Goal: Information Seeking & Learning: Check status

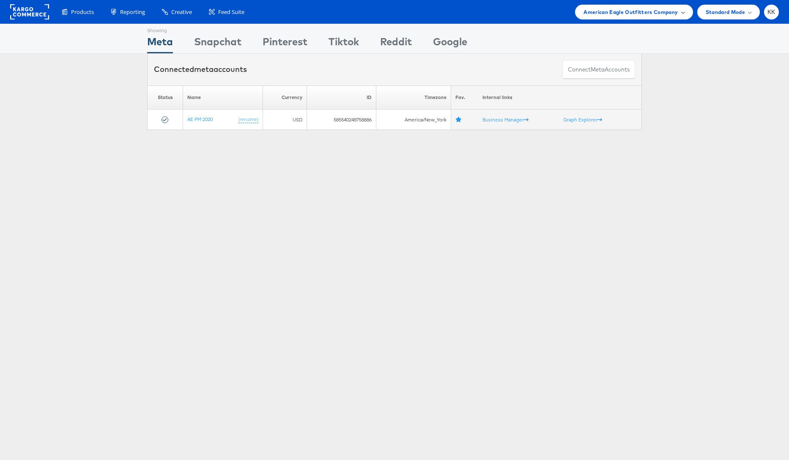
click at [661, 14] on span "American Eagle Outfitters Company" at bounding box center [630, 12] width 94 height 9
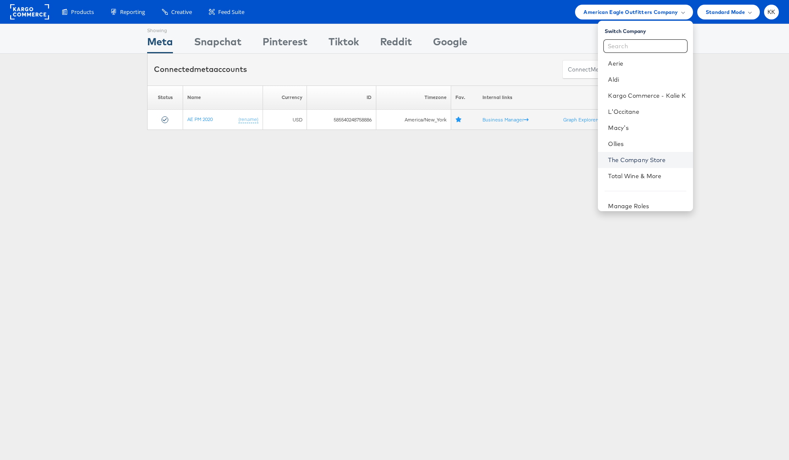
click at [645, 156] on link "The Company Store" at bounding box center [647, 160] width 78 height 8
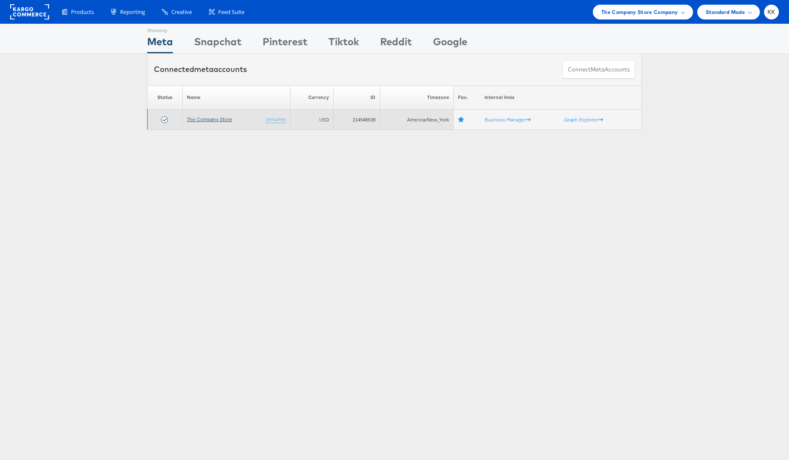
click at [215, 116] on link "The Company Store" at bounding box center [209, 119] width 45 height 6
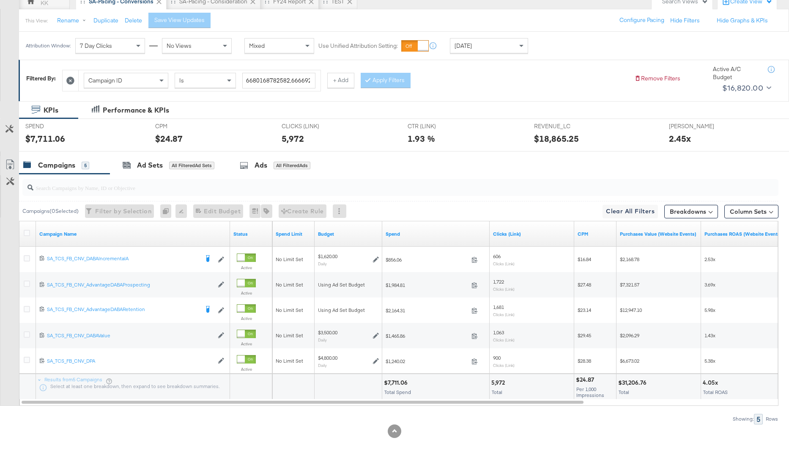
scroll to position [85, 0]
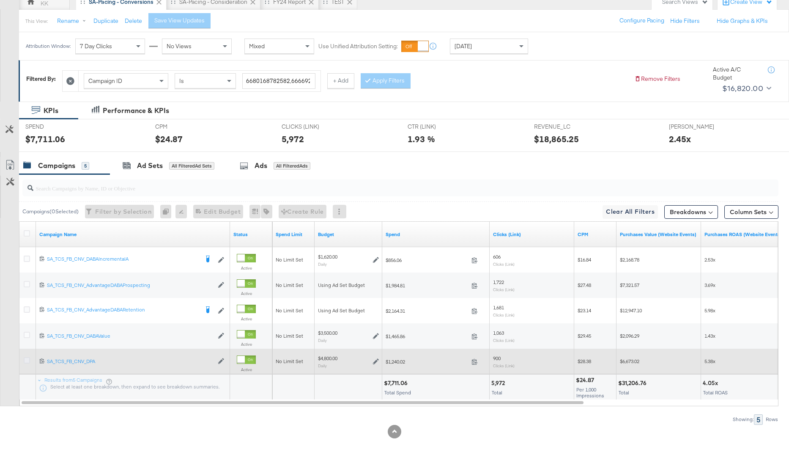
click at [24, 359] on icon at bounding box center [27, 360] width 6 height 6
click at [0, 0] on input "checkbox" at bounding box center [0, 0] width 0 height 0
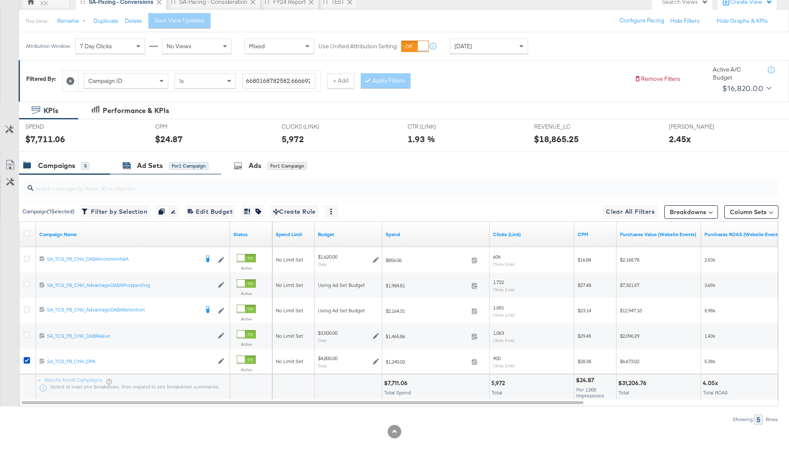
click at [123, 165] on icon at bounding box center [124, 165] width 3 height 3
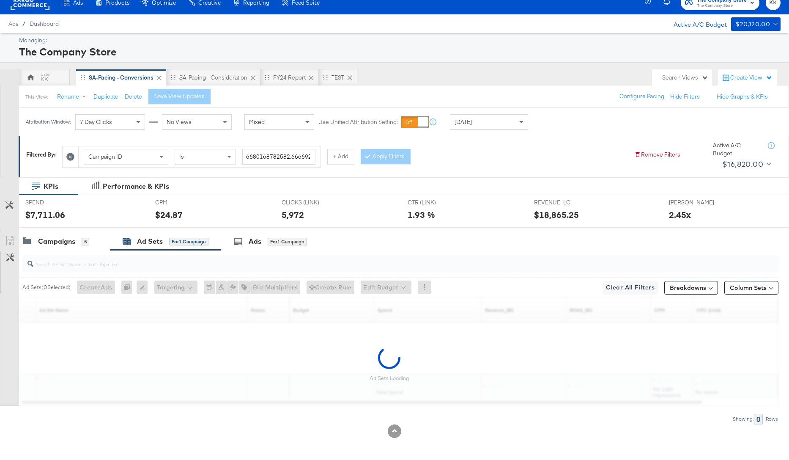
scroll to position [35, 0]
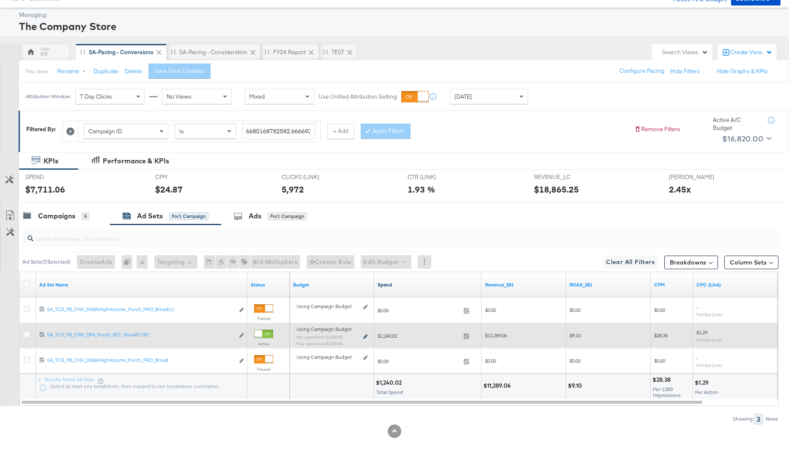
click at [365, 335] on icon at bounding box center [365, 336] width 4 height 5
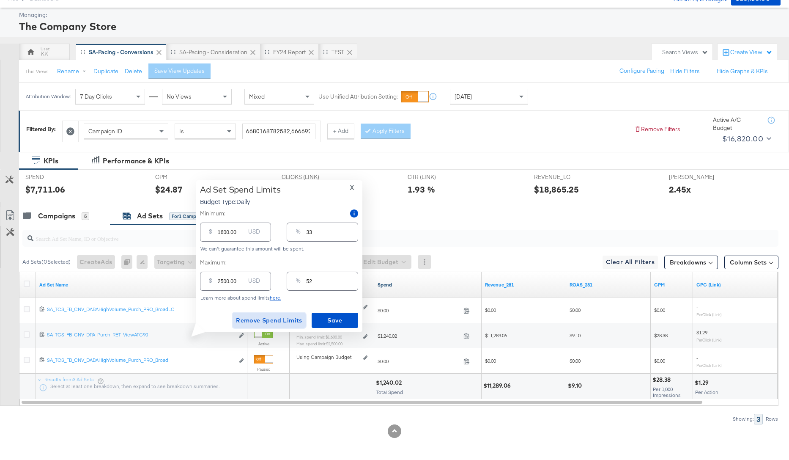
click at [268, 318] on span "Remove Spend Limits" at bounding box center [269, 320] width 66 height 11
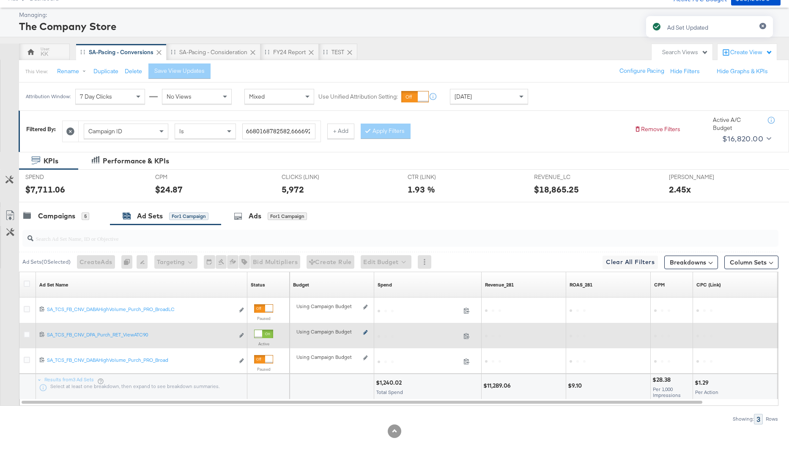
click at [364, 332] on icon at bounding box center [365, 332] width 4 height 5
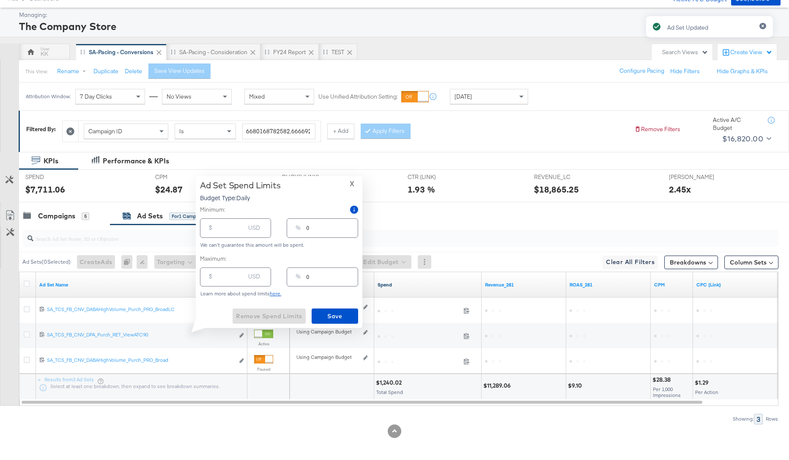
click at [219, 233] on input "number" at bounding box center [231, 224] width 27 height 18
type input "1"
type input "19"
type input "190"
type input "4"
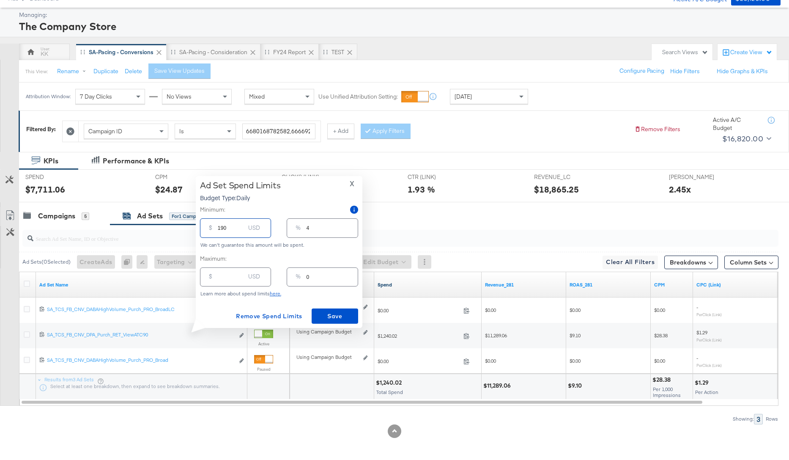
type input "1900"
type input "40"
type input "1900.00"
click at [328, 315] on span "Save" at bounding box center [335, 316] width 40 height 11
type input "0"
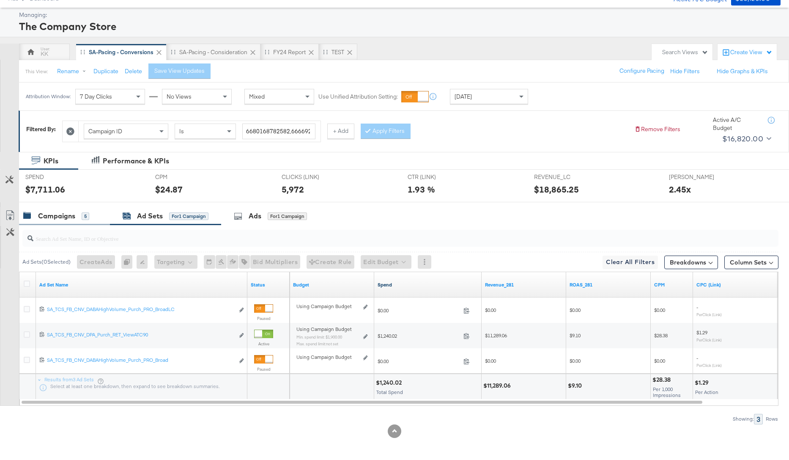
click at [65, 217] on div "Campaigns" at bounding box center [56, 216] width 37 height 10
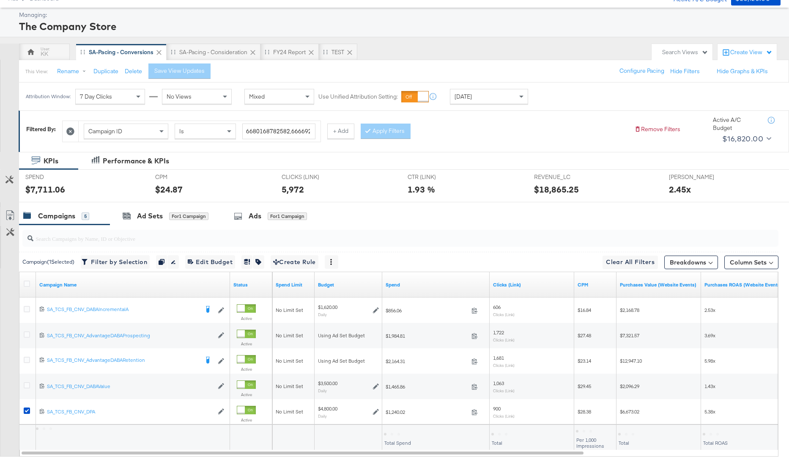
scroll to position [54, 0]
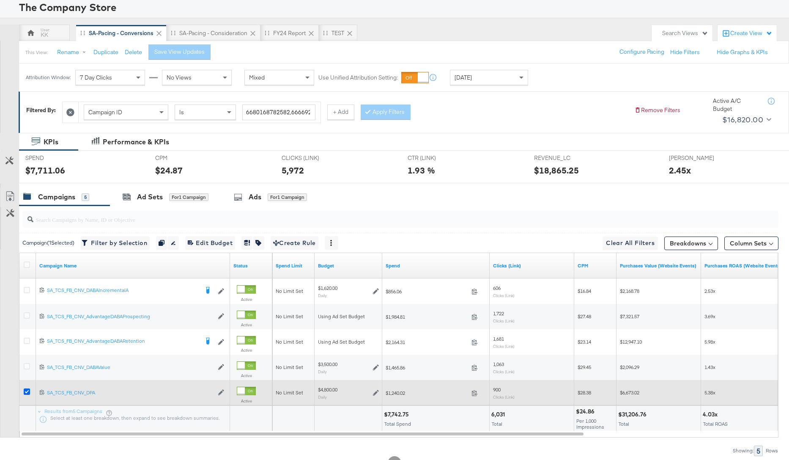
click at [26, 392] on icon at bounding box center [27, 391] width 6 height 6
click at [0, 0] on input "checkbox" at bounding box center [0, 0] width 0 height 0
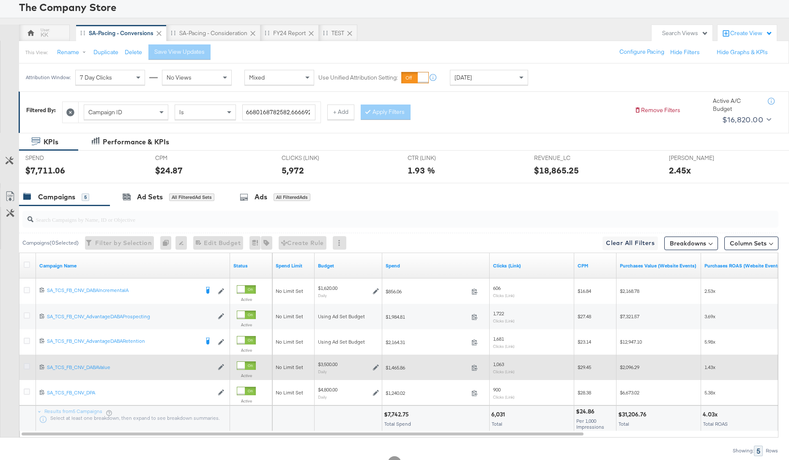
click at [26, 367] on icon at bounding box center [27, 366] width 6 height 6
click at [0, 0] on input "checkbox" at bounding box center [0, 0] width 0 height 0
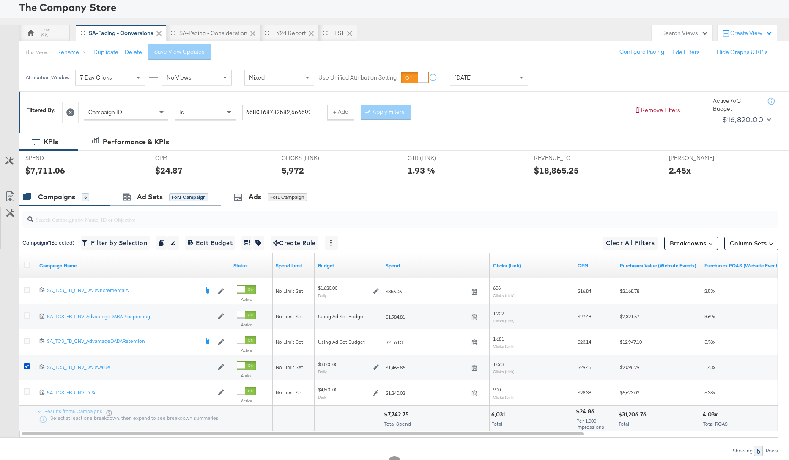
click at [129, 190] on div "Ad Sets for 1 Campaign" at bounding box center [165, 197] width 111 height 18
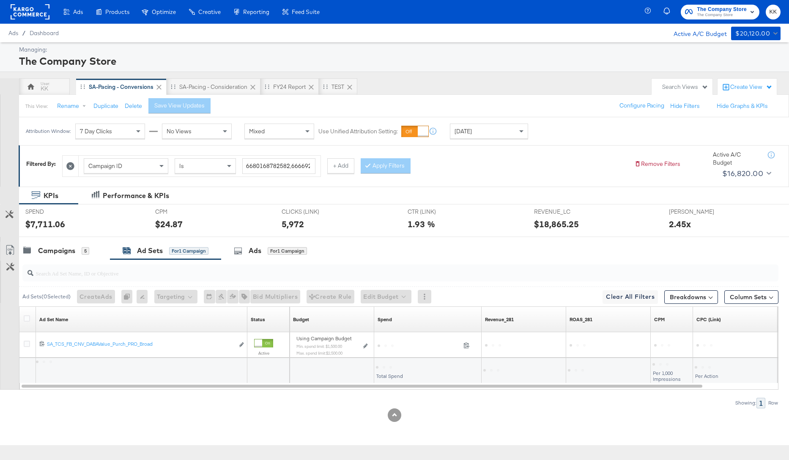
scroll to position [0, 0]
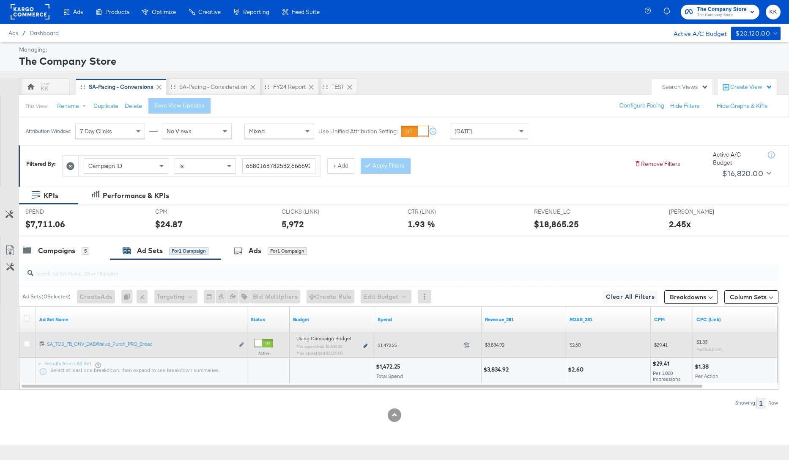
click at [367, 346] on icon at bounding box center [365, 345] width 4 height 5
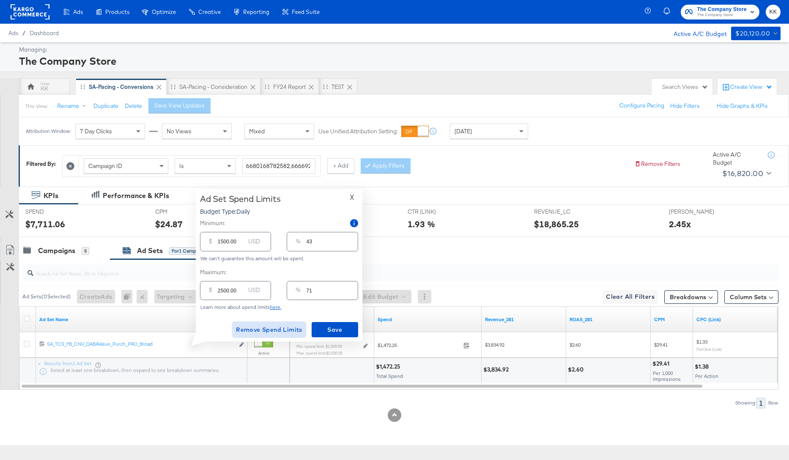
click at [280, 330] on span "Remove Spend Limits" at bounding box center [269, 329] width 66 height 11
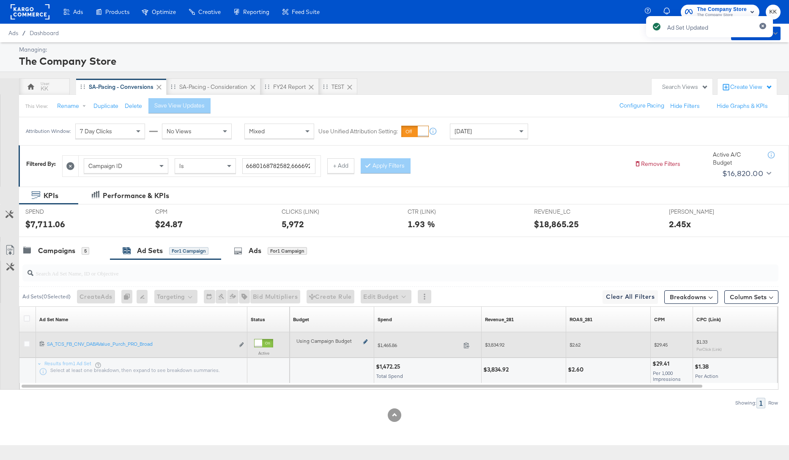
click at [366, 341] on icon at bounding box center [365, 341] width 4 height 5
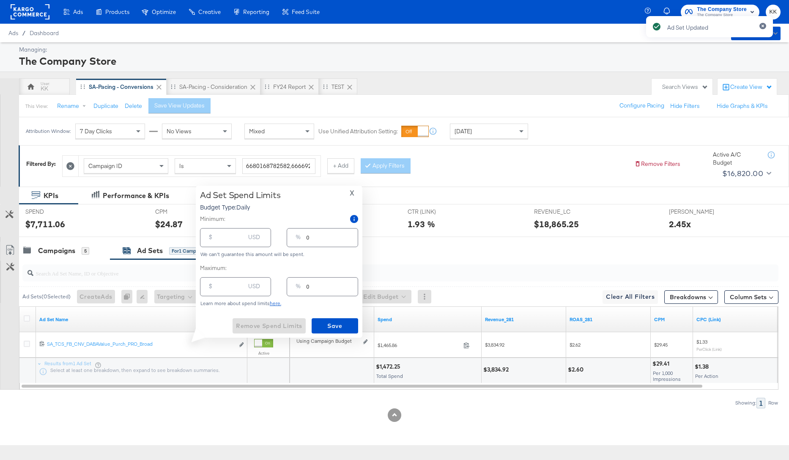
click at [234, 241] on input "number" at bounding box center [231, 234] width 27 height 18
type input "1"
type input "18"
type input "1"
type input "180"
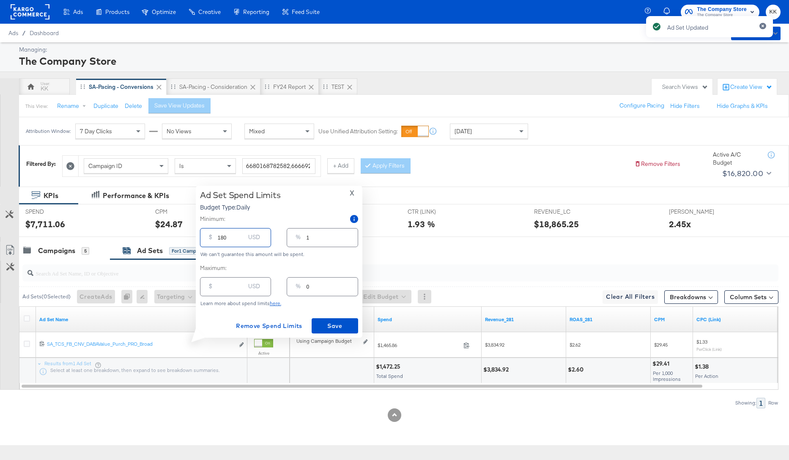
type input "5"
type input "1800"
type input "51"
type input "1800.00"
click at [331, 328] on span "Save" at bounding box center [335, 325] width 40 height 11
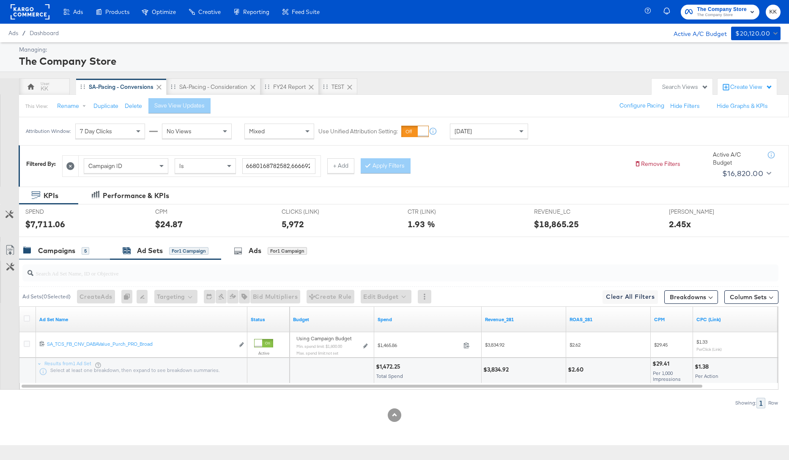
click at [62, 255] on div "Campaigns 5" at bounding box center [64, 250] width 91 height 18
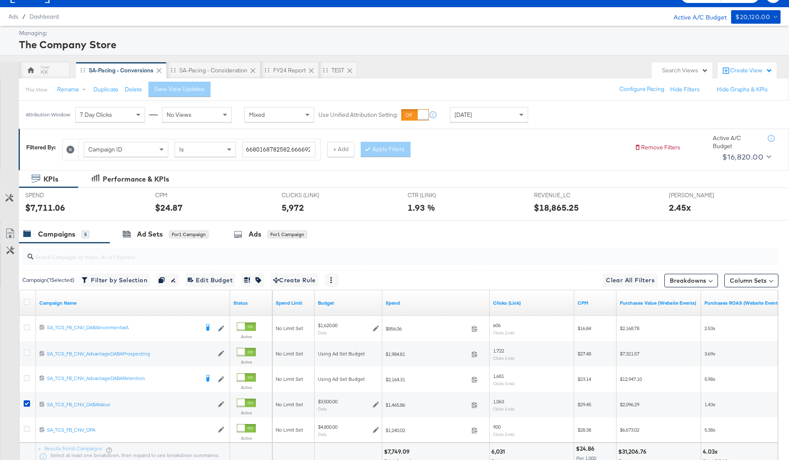
scroll to position [19, 0]
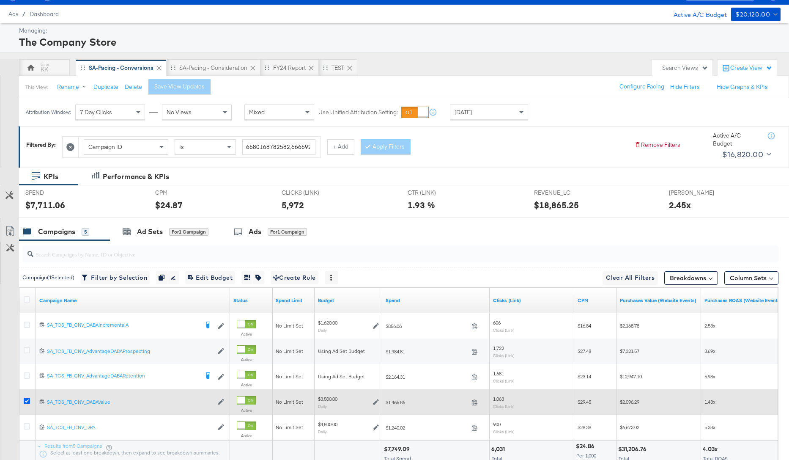
click at [25, 399] on icon at bounding box center [27, 400] width 6 height 6
click at [0, 0] on input "checkbox" at bounding box center [0, 0] width 0 height 0
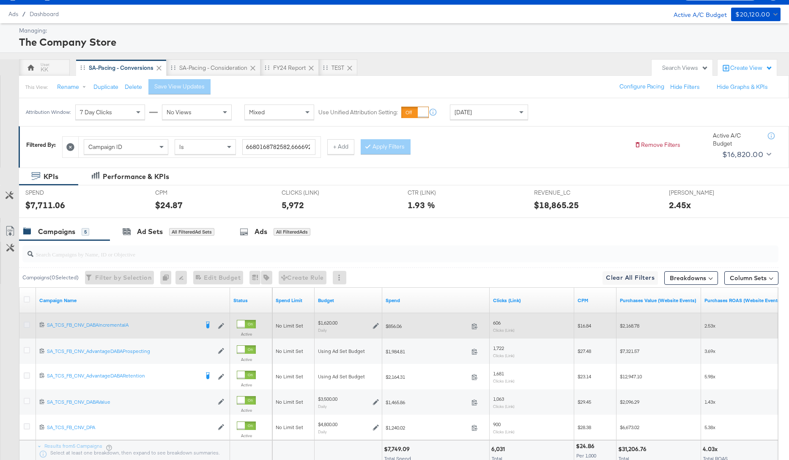
click at [26, 323] on icon at bounding box center [27, 324] width 6 height 6
click at [0, 0] on input "checkbox" at bounding box center [0, 0] width 0 height 0
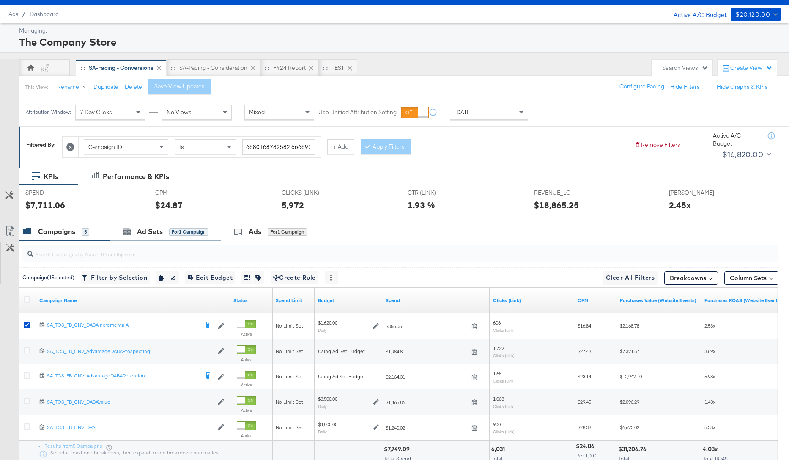
click at [151, 222] on div "Ad Sets for 1 Campaign" at bounding box center [165, 231] width 111 height 18
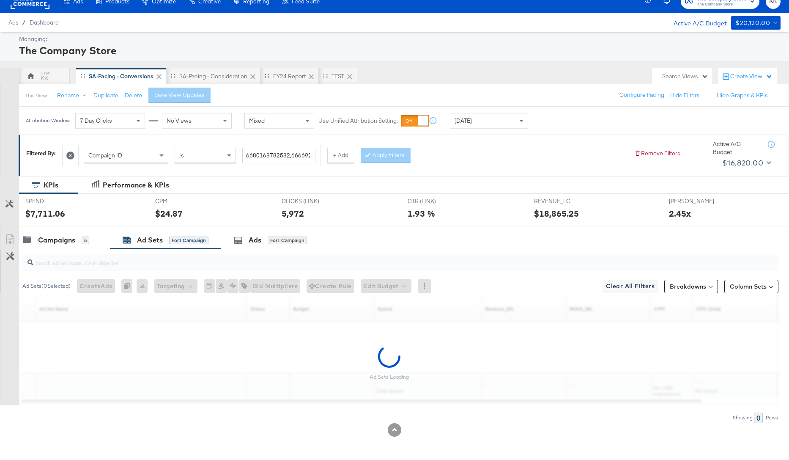
scroll to position [0, 0]
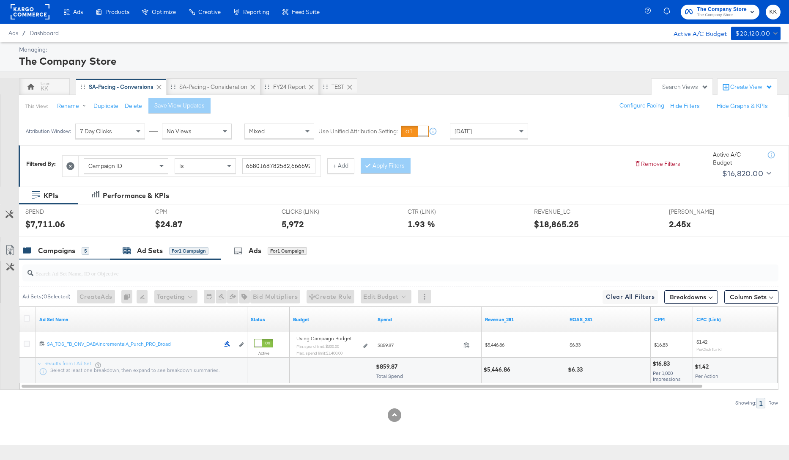
click at [56, 249] on div "Campaigns" at bounding box center [56, 251] width 37 height 10
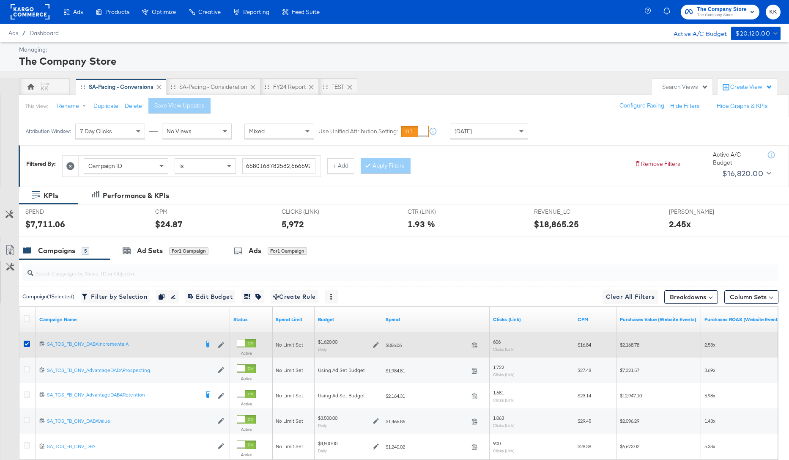
click at [372, 344] on div "$1,620.00 Daily" at bounding box center [348, 344] width 61 height 13
click at [375, 344] on icon at bounding box center [376, 345] width 6 height 6
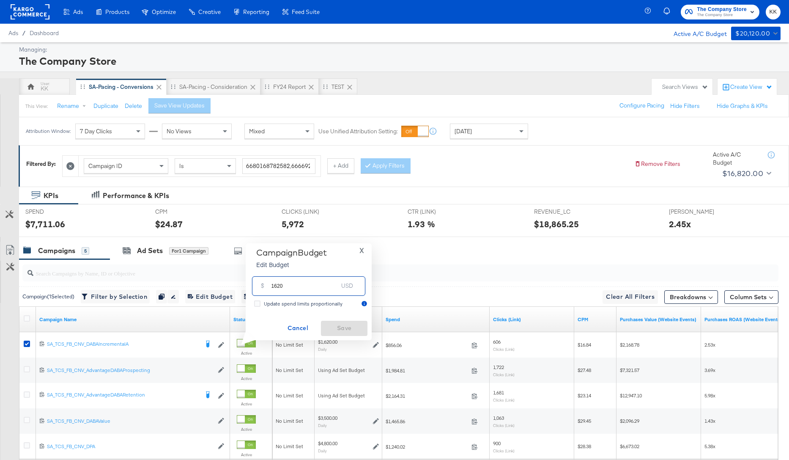
drag, startPoint x: 284, startPoint y: 287, endPoint x: 268, endPoint y: 287, distance: 16.5
click at [268, 287] on div "$ 1620 USD" at bounding box center [308, 285] width 113 height 19
type input "1400"
click at [335, 324] on span "Save" at bounding box center [344, 328] width 40 height 11
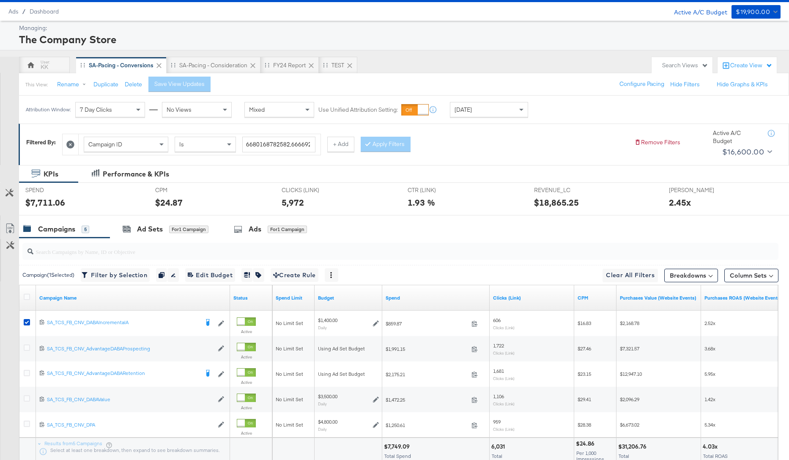
scroll to position [40, 0]
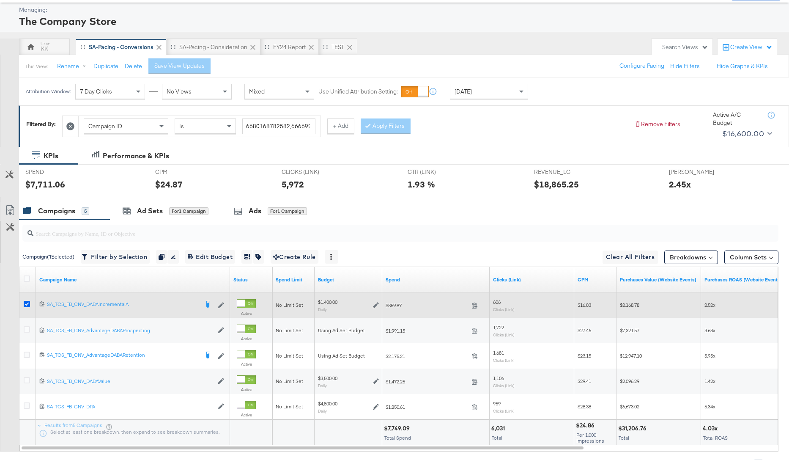
click at [27, 304] on icon at bounding box center [27, 304] width 6 height 6
click at [0, 0] on input "checkbox" at bounding box center [0, 0] width 0 height 0
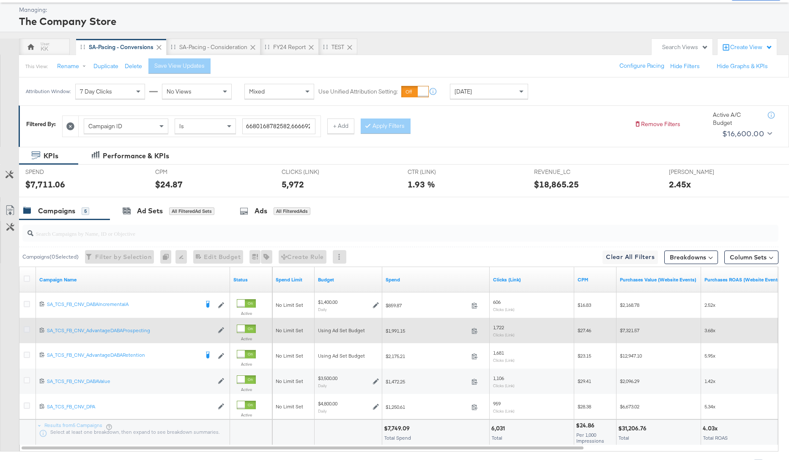
click at [27, 328] on icon at bounding box center [27, 329] width 6 height 6
click at [0, 0] on input "checkbox" at bounding box center [0, 0] width 0 height 0
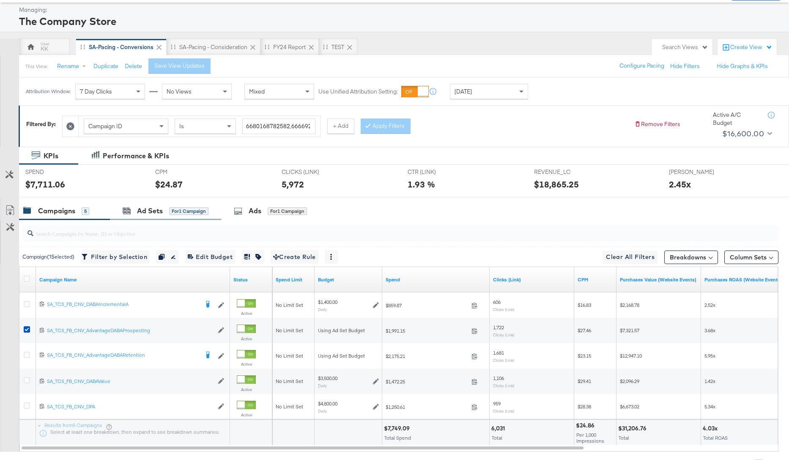
click at [142, 216] on div "Ad Sets for 1 Campaign" at bounding box center [165, 211] width 111 height 18
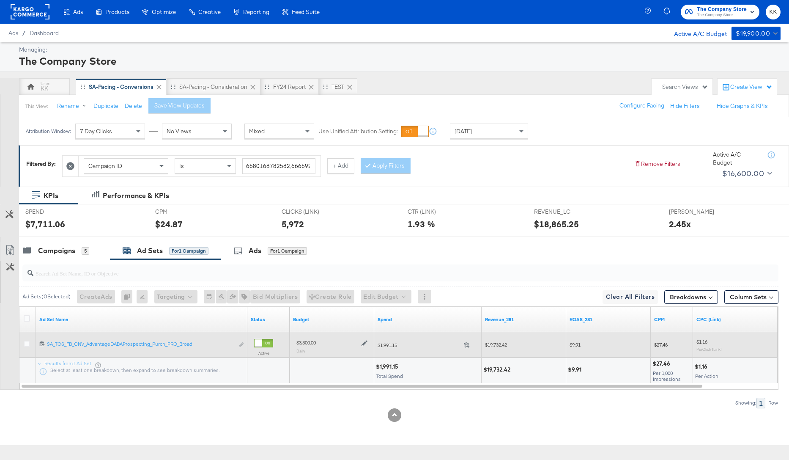
click at [366, 340] on icon at bounding box center [364, 343] width 6 height 6
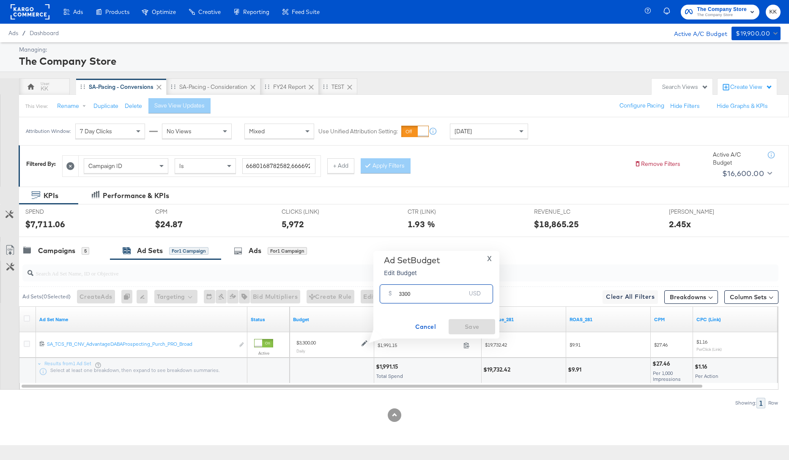
click at [405, 293] on input "3300" at bounding box center [432, 290] width 67 height 18
type input "3000"
click at [467, 326] on span "Save" at bounding box center [472, 326] width 40 height 11
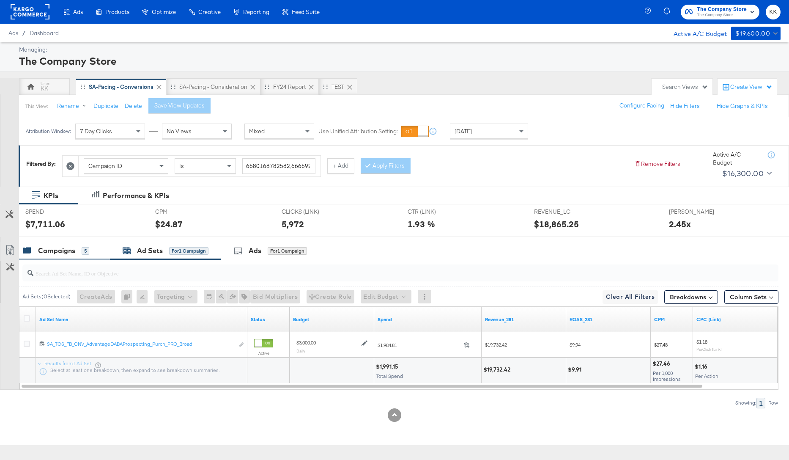
click at [80, 246] on div "Campaigns 5" at bounding box center [56, 251] width 66 height 10
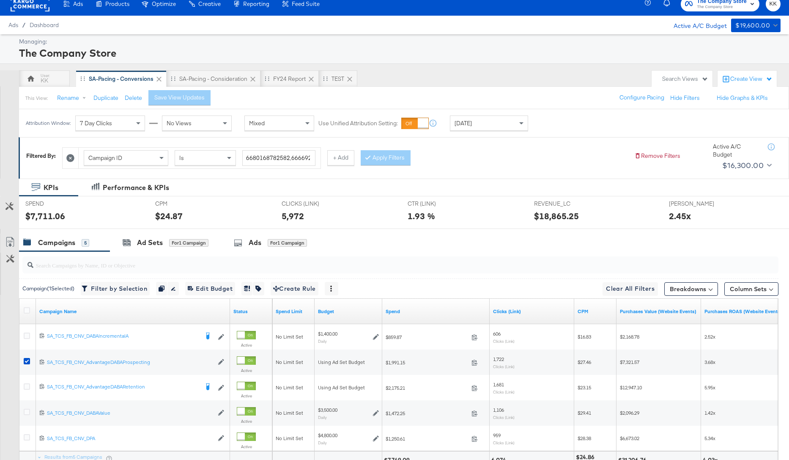
scroll to position [9, 0]
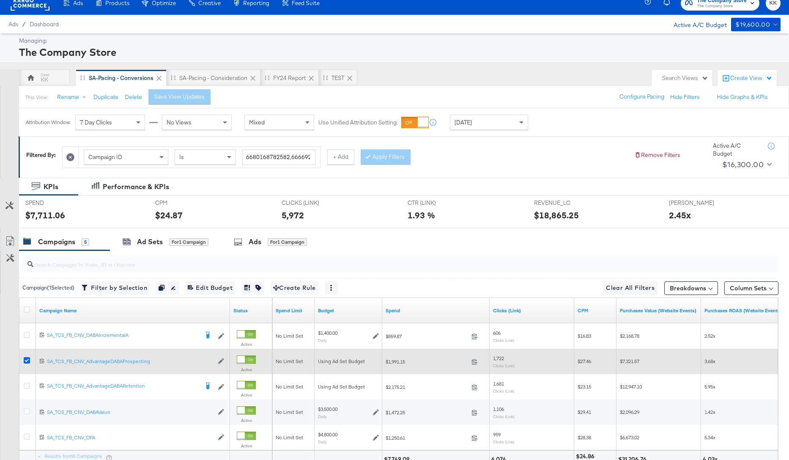
click at [27, 357] on icon at bounding box center [27, 360] width 6 height 6
click at [0, 0] on input "checkbox" at bounding box center [0, 0] width 0 height 0
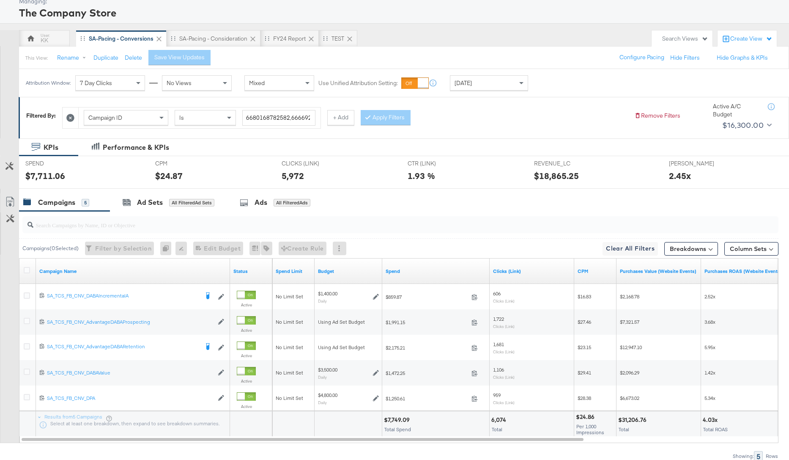
scroll to position [53, 0]
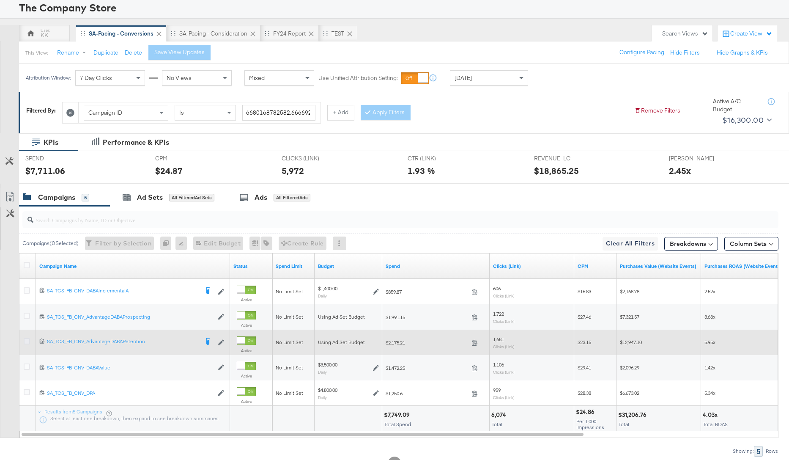
click at [29, 340] on icon at bounding box center [27, 341] width 6 height 6
click at [0, 0] on input "checkbox" at bounding box center [0, 0] width 0 height 0
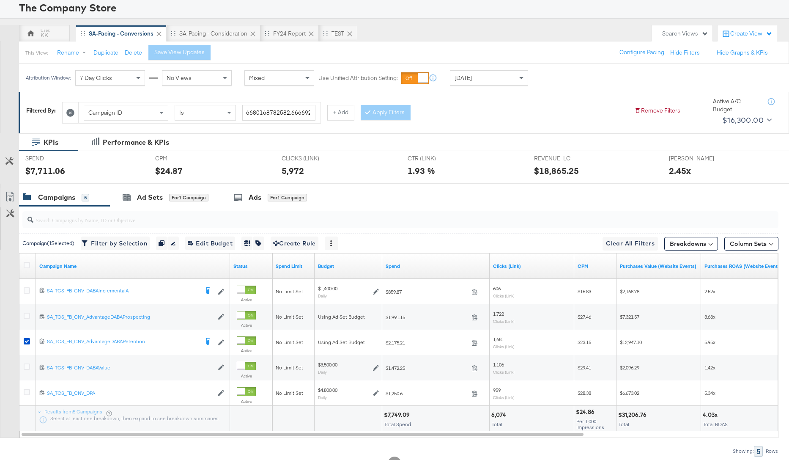
click at [123, 215] on input "search" at bounding box center [371, 216] width 676 height 16
click at [136, 202] on div "Ad Sets for 1 Campaign" at bounding box center [165, 197] width 111 height 18
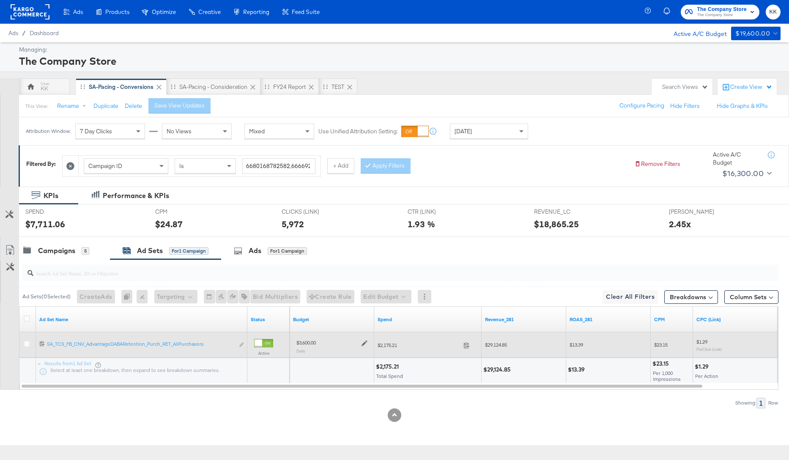
click at [364, 343] on icon at bounding box center [364, 343] width 6 height 6
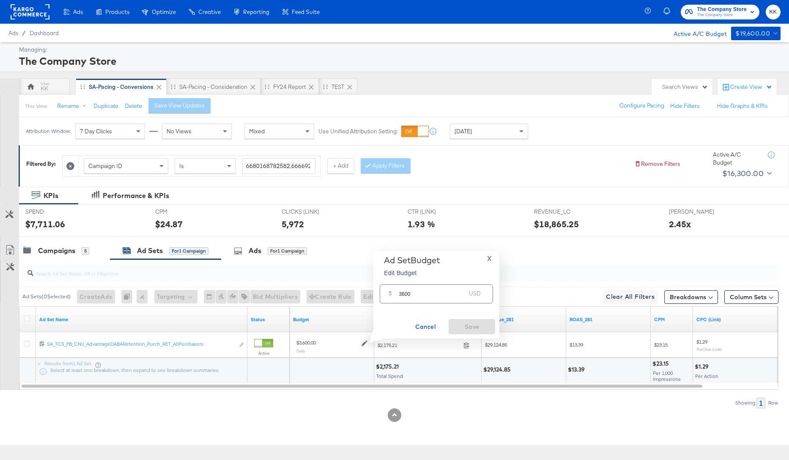
click at [405, 295] on input "3600" at bounding box center [432, 290] width 67 height 18
type input "3800"
click at [479, 317] on div "Ad Set Budget Edit Budget X $ 3800 USD Cancel Save" at bounding box center [436, 294] width 118 height 79
click at [479, 324] on span "Save" at bounding box center [472, 326] width 40 height 11
click at [558, 414] on div at bounding box center [394, 415] width 789 height 14
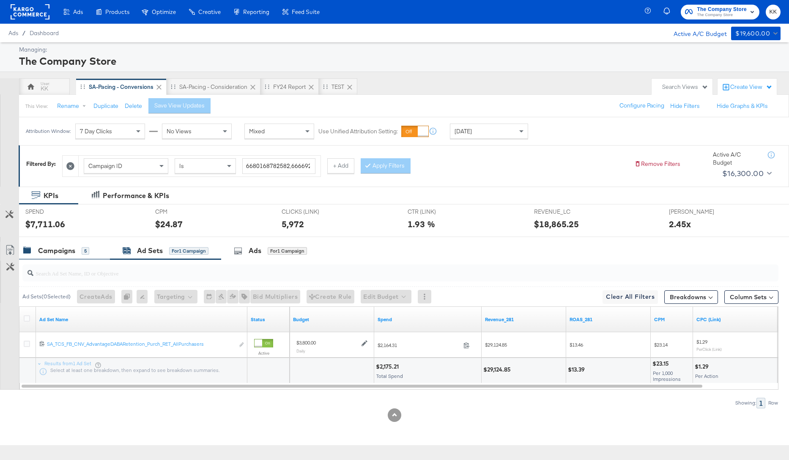
click at [57, 256] on div "Campaigns 5" at bounding box center [64, 250] width 91 height 18
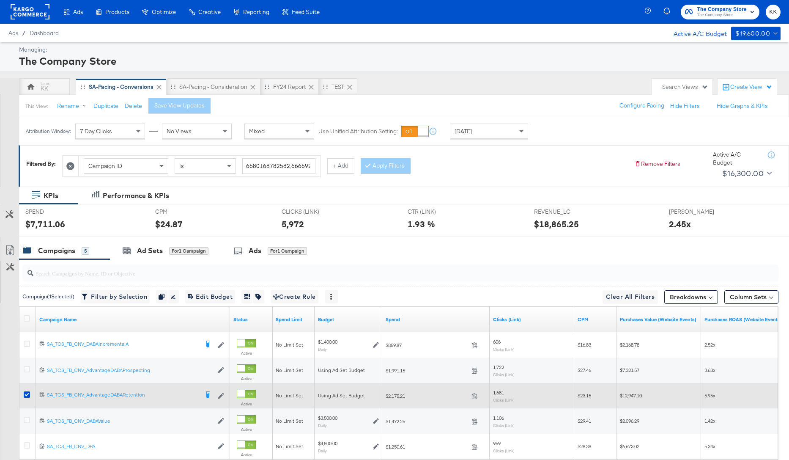
click at [23, 393] on div at bounding box center [28, 395] width 16 height 15
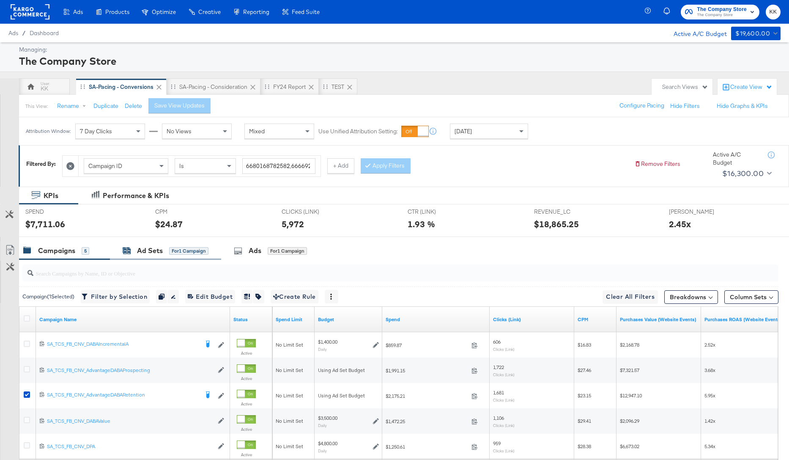
scroll to position [50, 0]
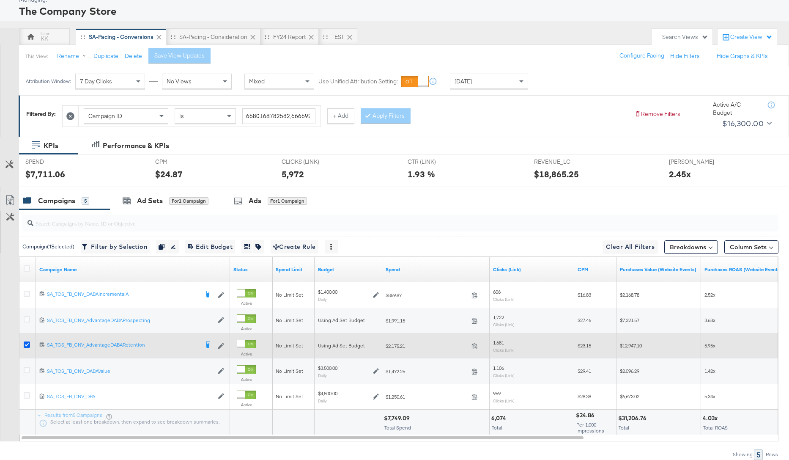
click at [25, 345] on icon at bounding box center [27, 344] width 6 height 6
click at [0, 0] on input "checkbox" at bounding box center [0, 0] width 0 height 0
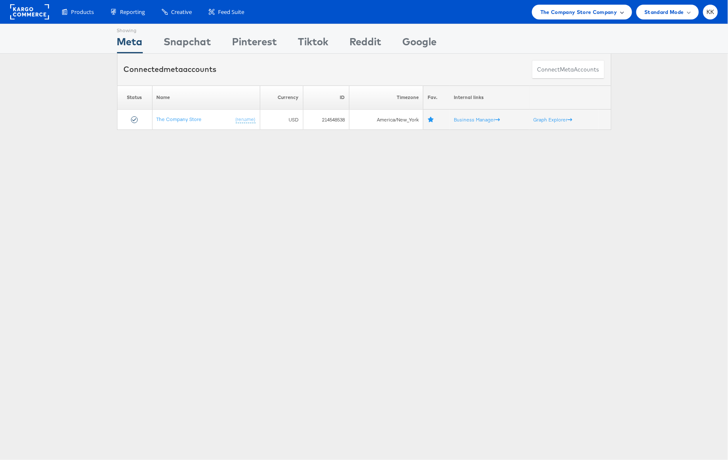
click at [566, 13] on span "The Company Store Company" at bounding box center [579, 12] width 77 height 9
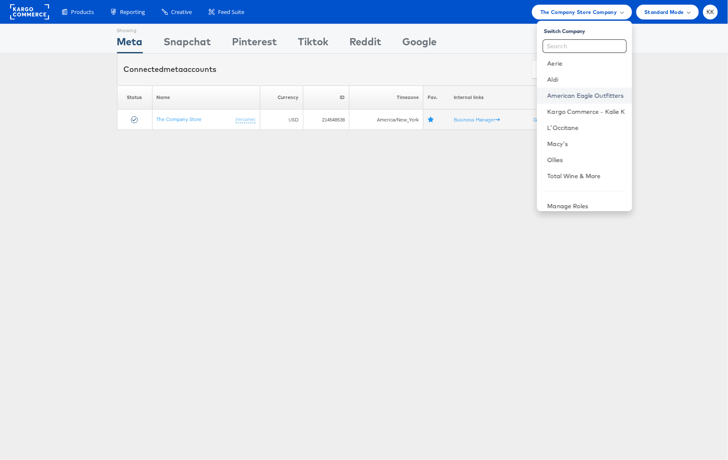
click at [583, 99] on link "American Eagle Outfitters" at bounding box center [586, 95] width 78 height 8
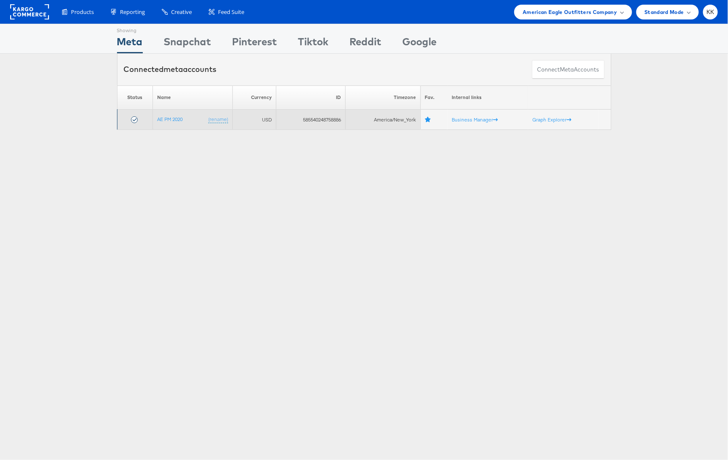
click at [164, 114] on td "AE PM 2020 (rename)" at bounding box center [193, 119] width 80 height 20
click at [168, 119] on link "AE PM 2020" at bounding box center [169, 119] width 25 height 6
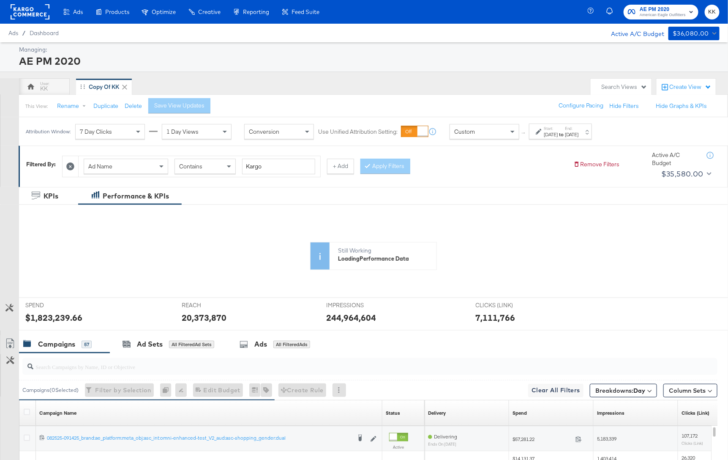
click at [550, 136] on div "Aug 1st 2025" at bounding box center [551, 134] width 14 height 7
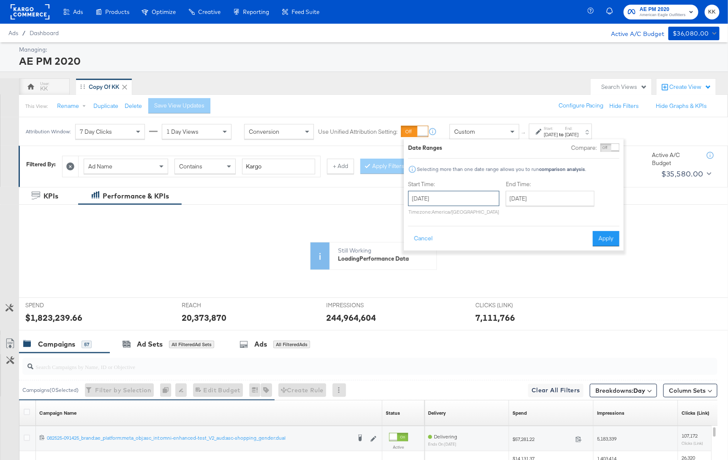
click at [463, 197] on input "August 1st 2025" at bounding box center [453, 198] width 91 height 15
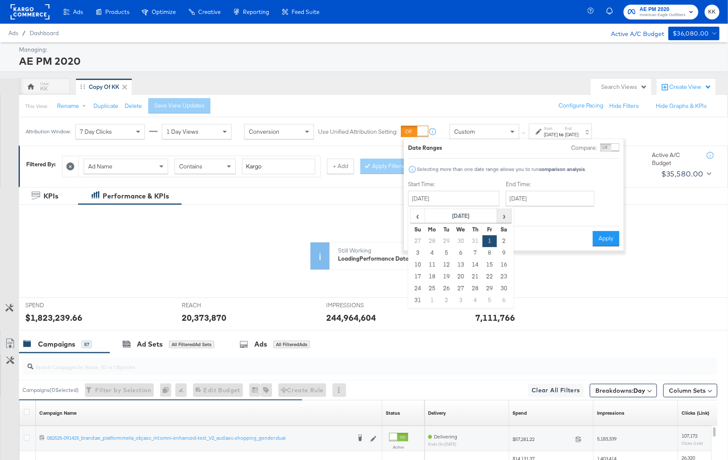
click at [503, 214] on span "›" at bounding box center [504, 215] width 13 height 13
click at [433, 237] on td "1" at bounding box center [432, 241] width 14 height 12
type input "September 1st 2025"
click at [539, 200] on input "September 1st 2025" at bounding box center [550, 198] width 89 height 15
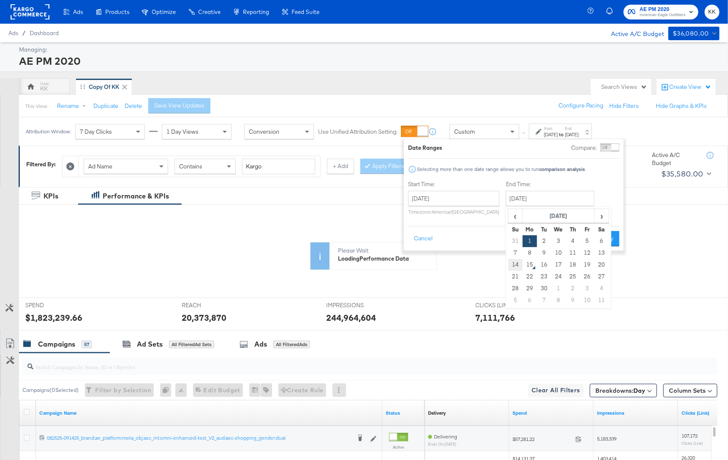
click at [513, 265] on td "14" at bounding box center [516, 265] width 14 height 12
type input "September 14th 2025"
click at [606, 237] on button "Apply" at bounding box center [609, 238] width 27 height 15
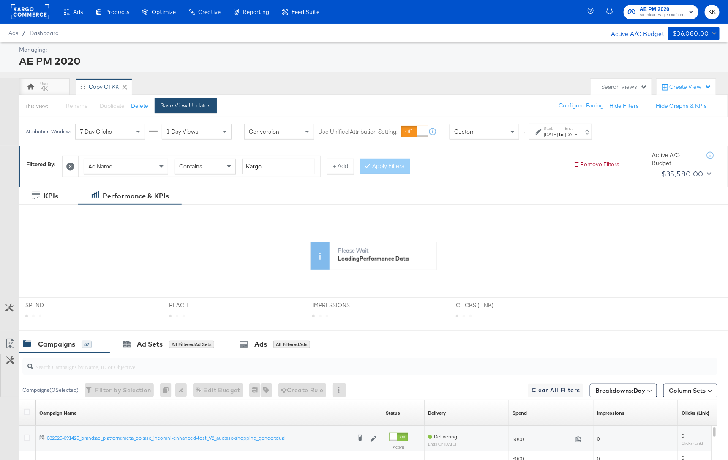
click at [170, 101] on button "Save View Updates" at bounding box center [186, 105] width 62 height 15
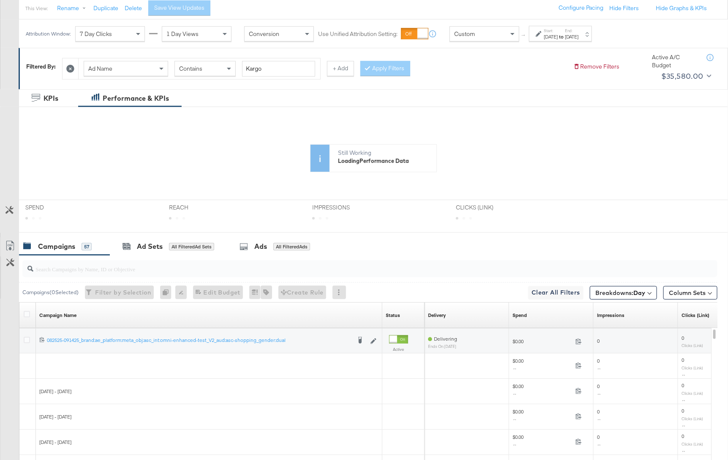
scroll to position [97, 0]
click at [253, 263] on input "search" at bounding box center [343, 266] width 621 height 16
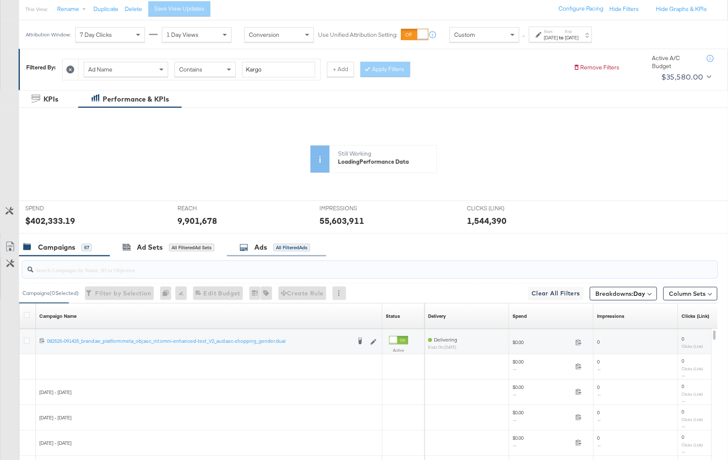
click at [268, 249] on div "Ads All Filtered Ads" at bounding box center [275, 247] width 71 height 10
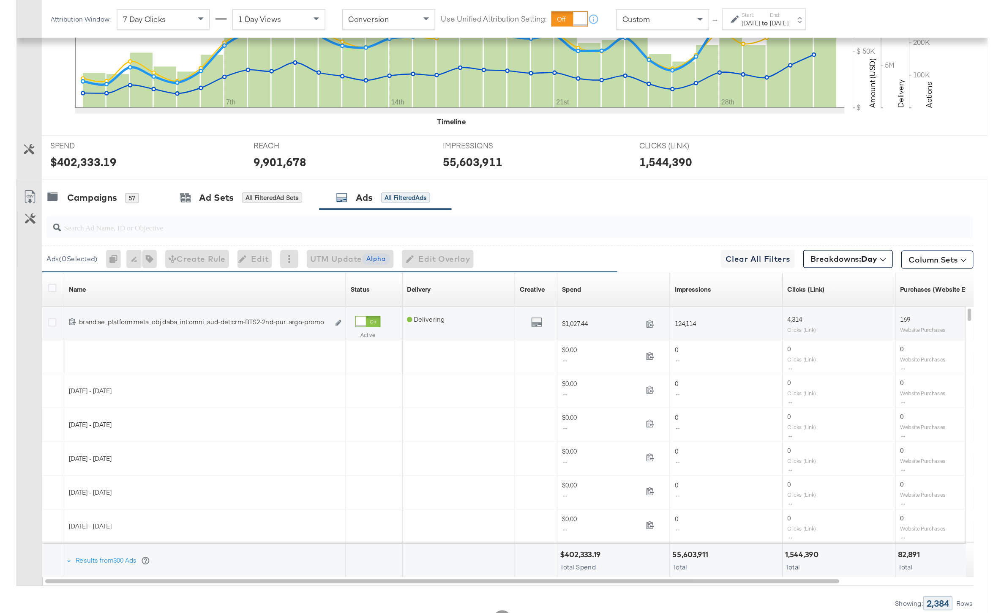
scroll to position [150, 0]
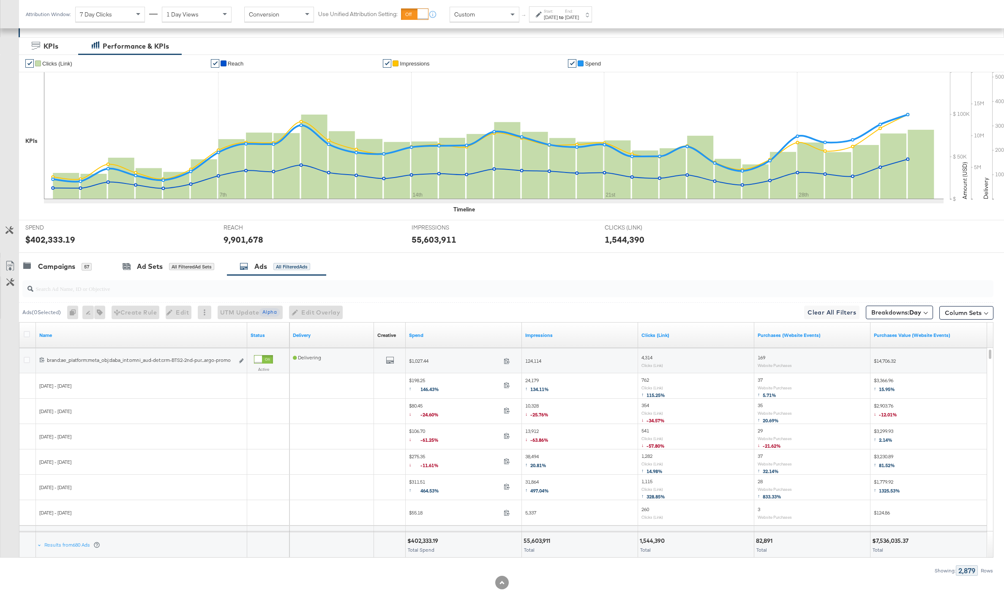
click at [30, 336] on div at bounding box center [28, 335] width 9 height 8
click at [29, 335] on icon at bounding box center [27, 334] width 6 height 6
click at [0, 0] on input "checkbox" at bounding box center [0, 0] width 0 height 0
click at [13, 265] on icon at bounding box center [10, 266] width 10 height 10
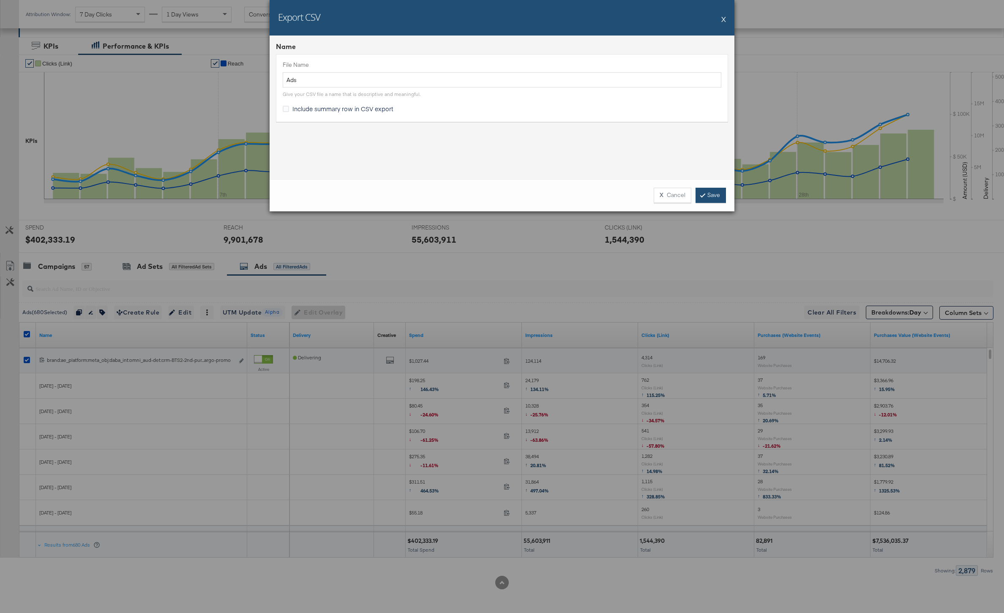
click at [706, 198] on link "Save" at bounding box center [711, 195] width 30 height 15
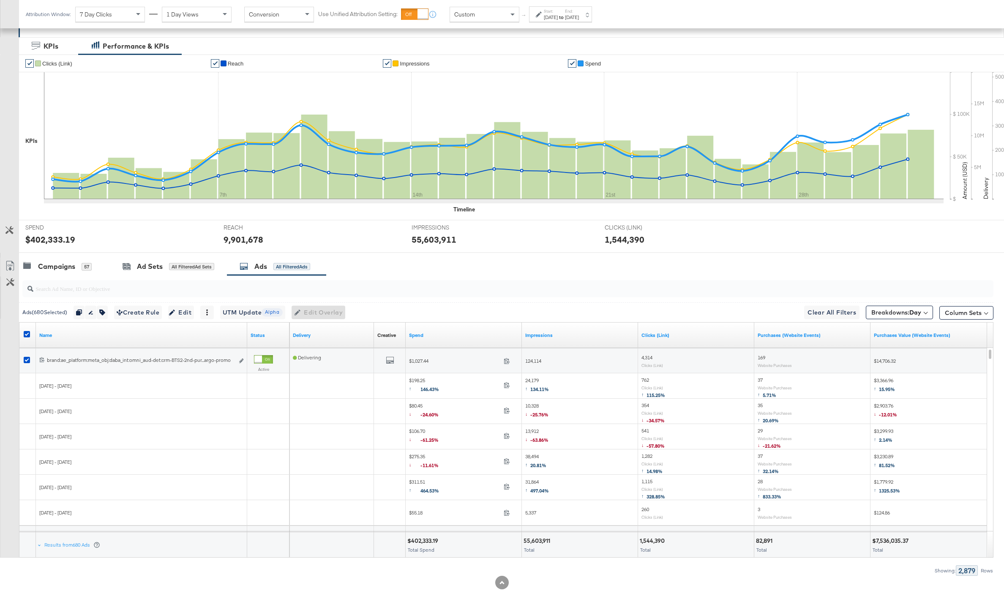
click at [4, 328] on div "Customize KPIs Export as CSV" at bounding box center [9, 407] width 19 height 300
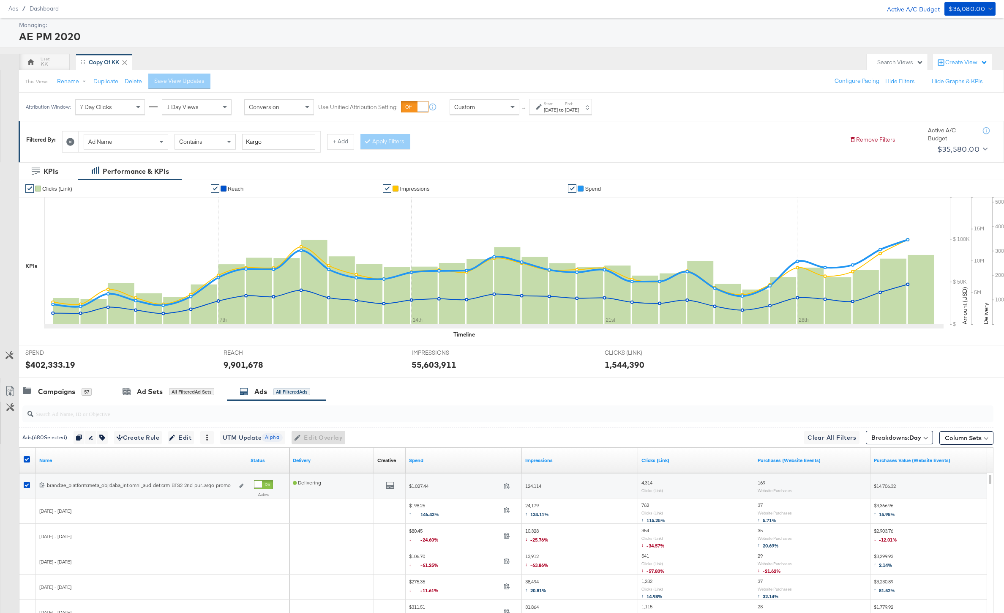
scroll to position [24, 0]
click at [33, 63] on icon at bounding box center [30, 63] width 7 height 6
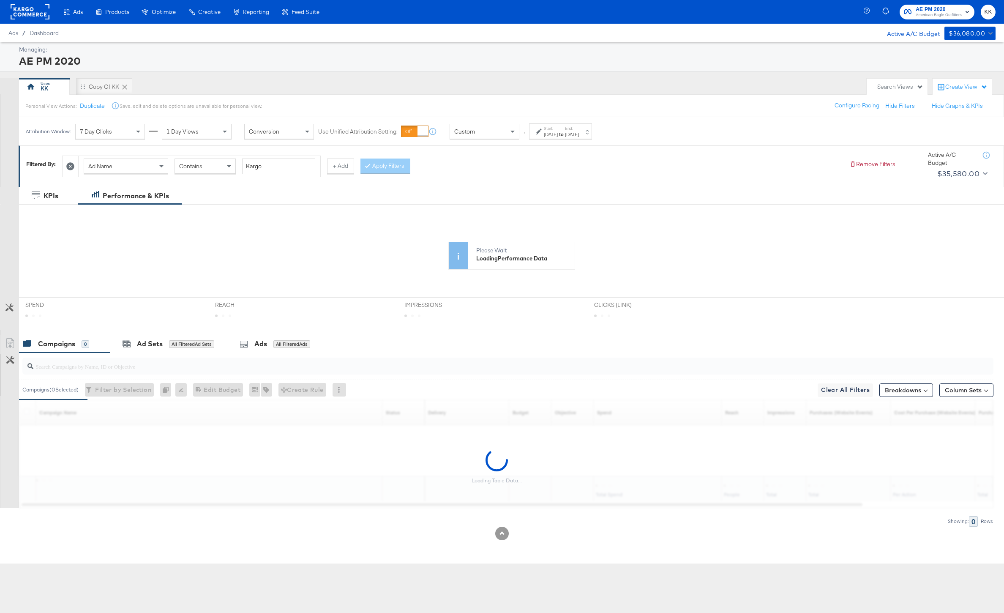
click at [553, 134] on div "Jan 23rd 2025" at bounding box center [551, 134] width 14 height 7
click at [473, 203] on input "January 23rd 2025" at bounding box center [458, 198] width 91 height 15
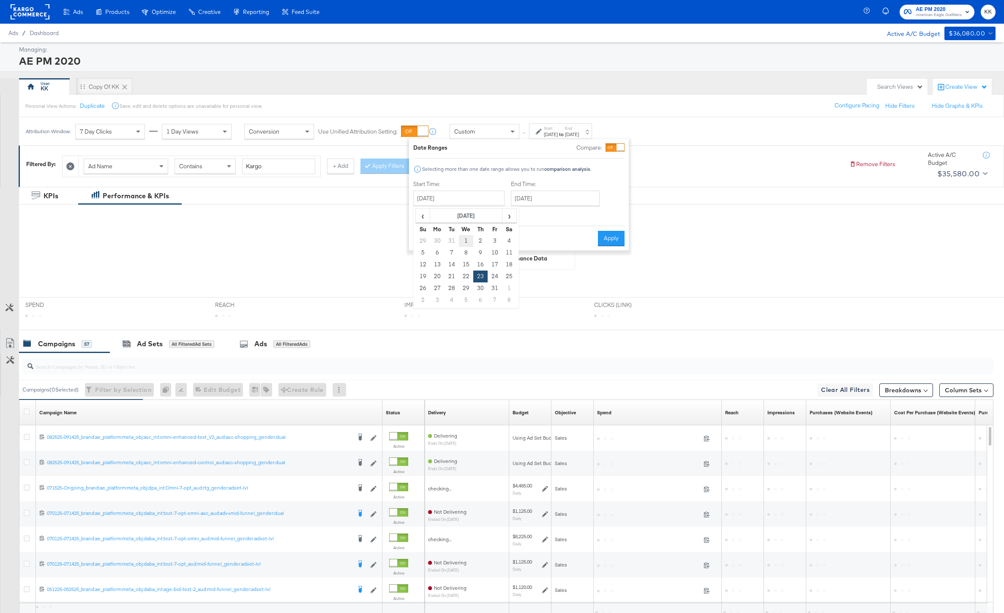
click at [468, 237] on td "1" at bounding box center [466, 241] width 14 height 12
type input "January 1st 2025"
click at [548, 188] on div "End Time: April 16th 2025 ‹ April 2025 › Su Mo Tu We Th Fr Sa 30 31 1 2 3 4 5 6…" at bounding box center [554, 199] width 92 height 38
click at [553, 195] on input "April 16th 2025" at bounding box center [552, 198] width 89 height 15
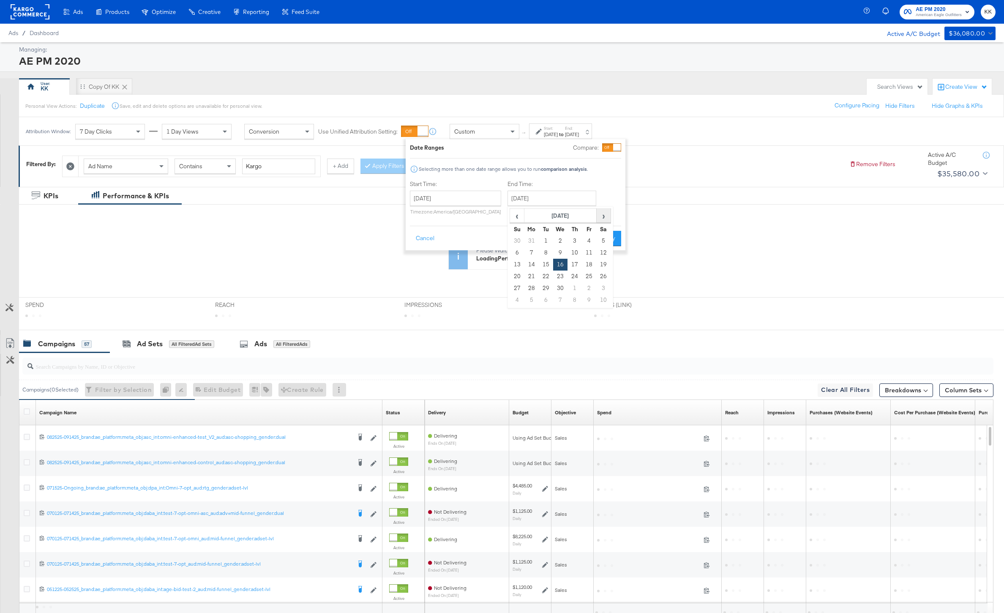
click at [599, 213] on span "›" at bounding box center [603, 215] width 13 height 13
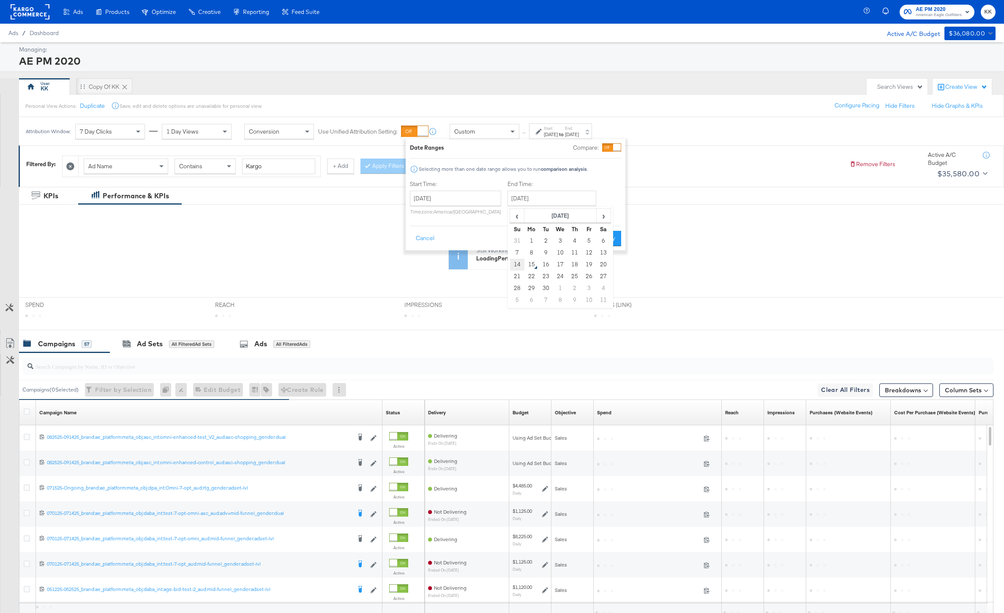
click at [516, 261] on td "14" at bounding box center [517, 265] width 14 height 12
type input "September 14th 2025"
click at [607, 249] on div "Date Ranges Compare: Selecting more than one date range allows you to run compa…" at bounding box center [517, 194] width 220 height 111
click at [609, 234] on button "Apply" at bounding box center [609, 238] width 27 height 15
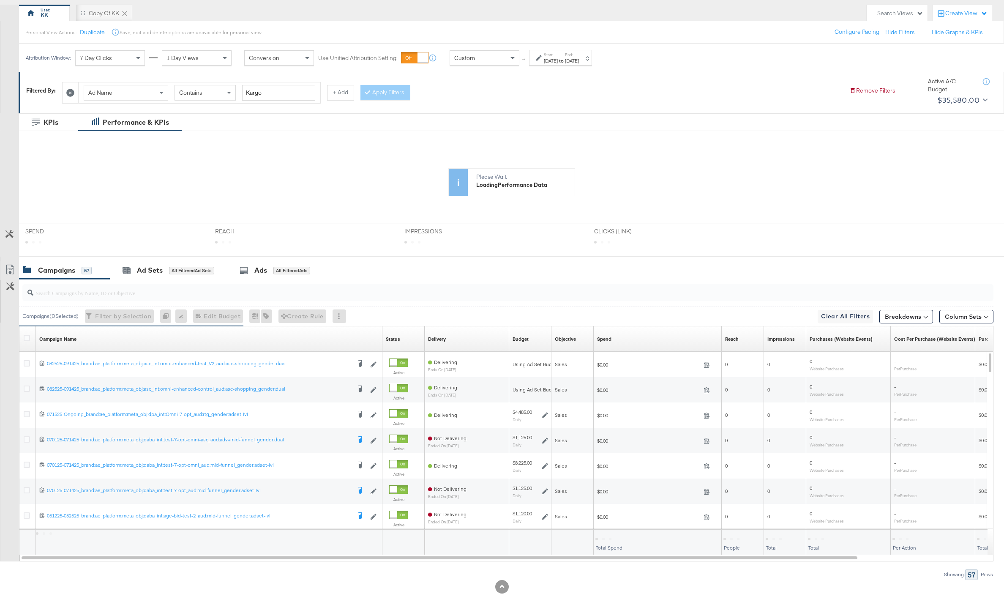
scroll to position [77, 0]
